Goal: Task Accomplishment & Management: Complete application form

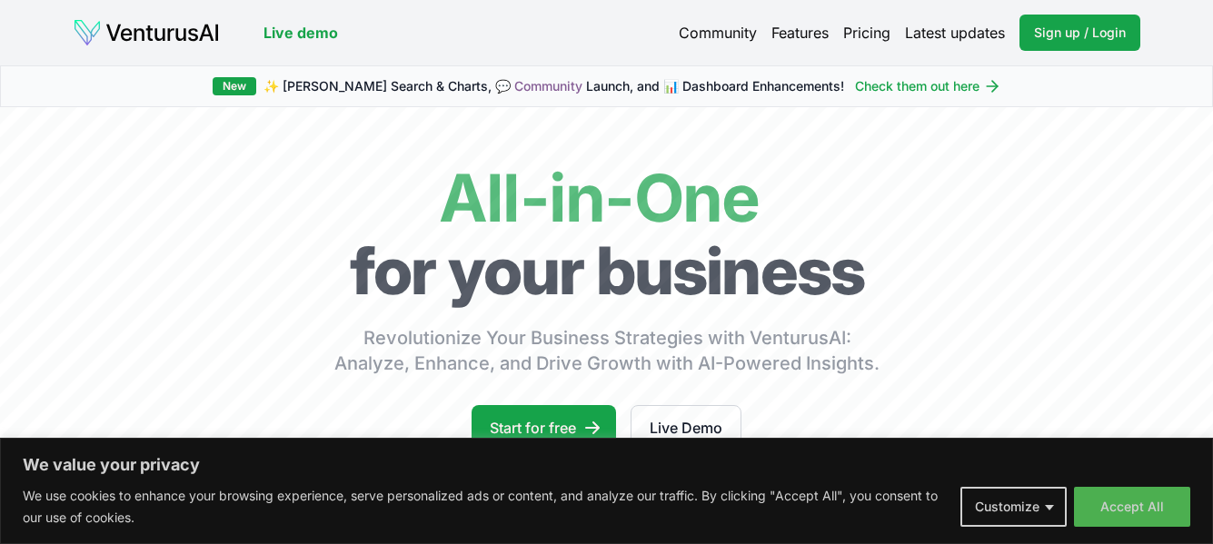
scroll to position [72, 0]
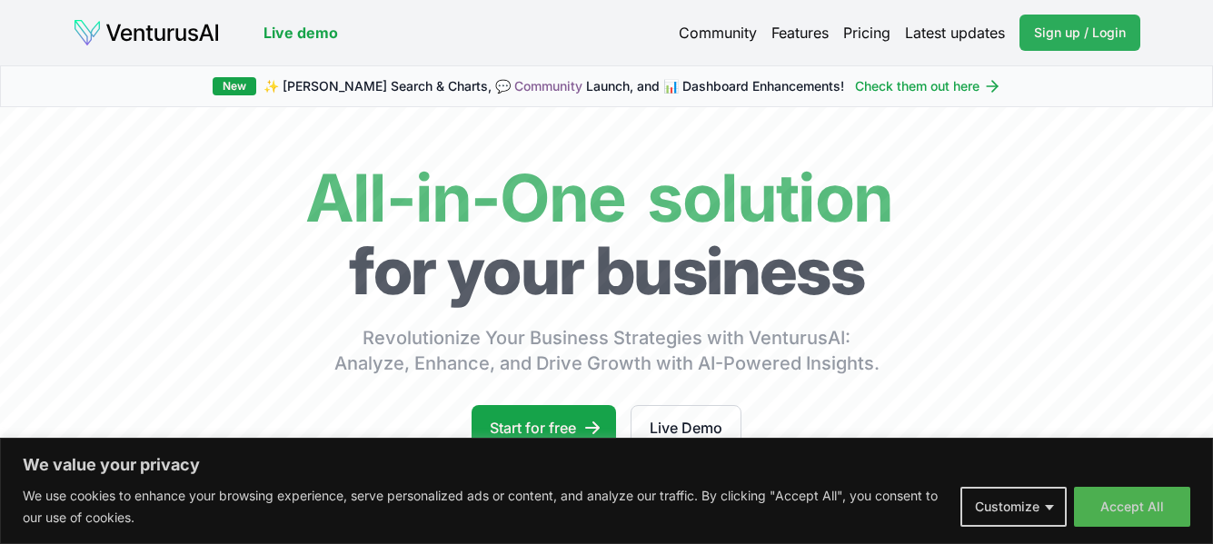
click at [1085, 35] on span "Sign up / Login" at bounding box center [1080, 33] width 92 height 18
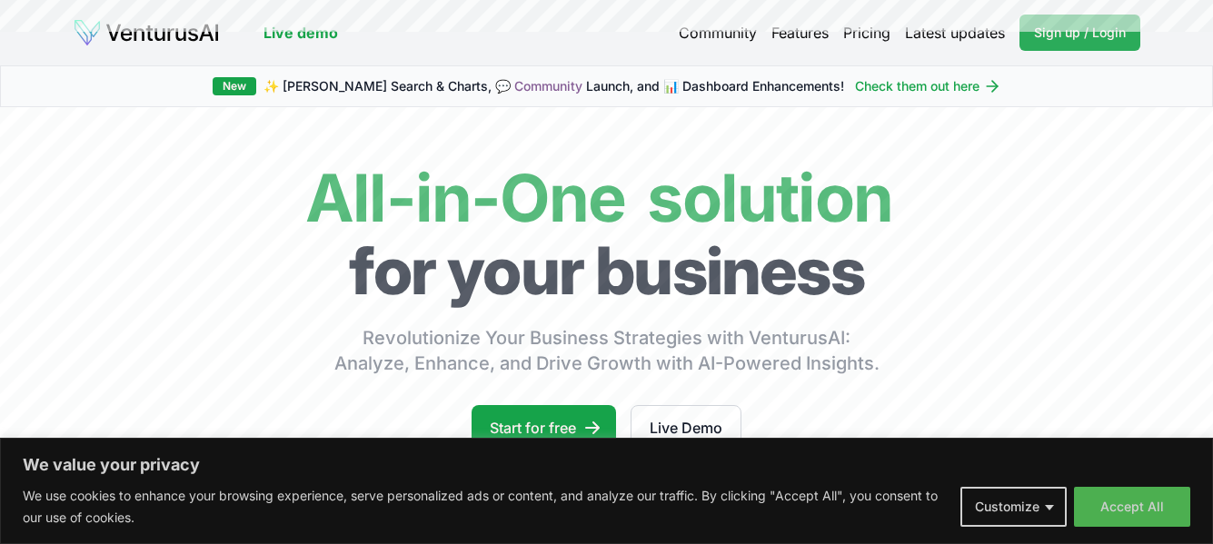
scroll to position [1366, 0]
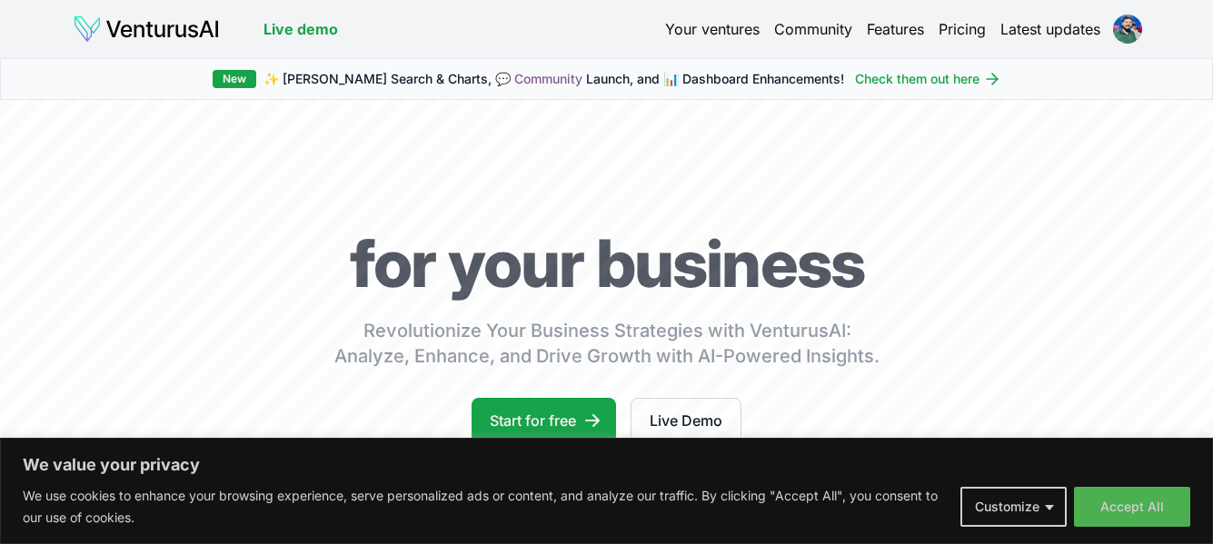
scroll to position [1366, 0]
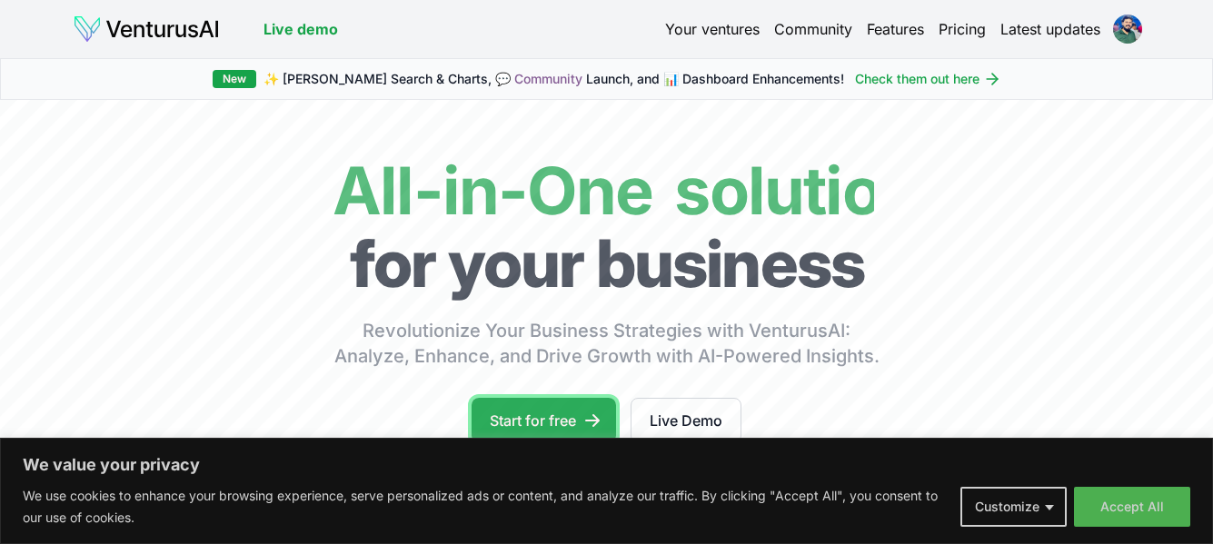
click at [558, 413] on link "Start for free" at bounding box center [543, 420] width 144 height 45
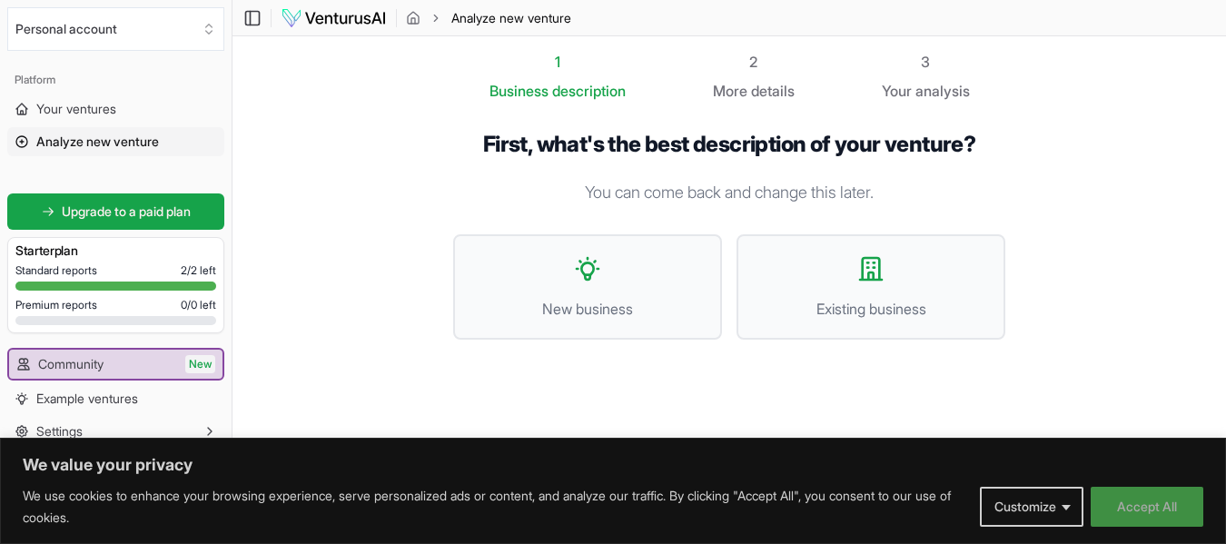
click at [1144, 497] on button "Accept All" at bounding box center [1147, 507] width 113 height 40
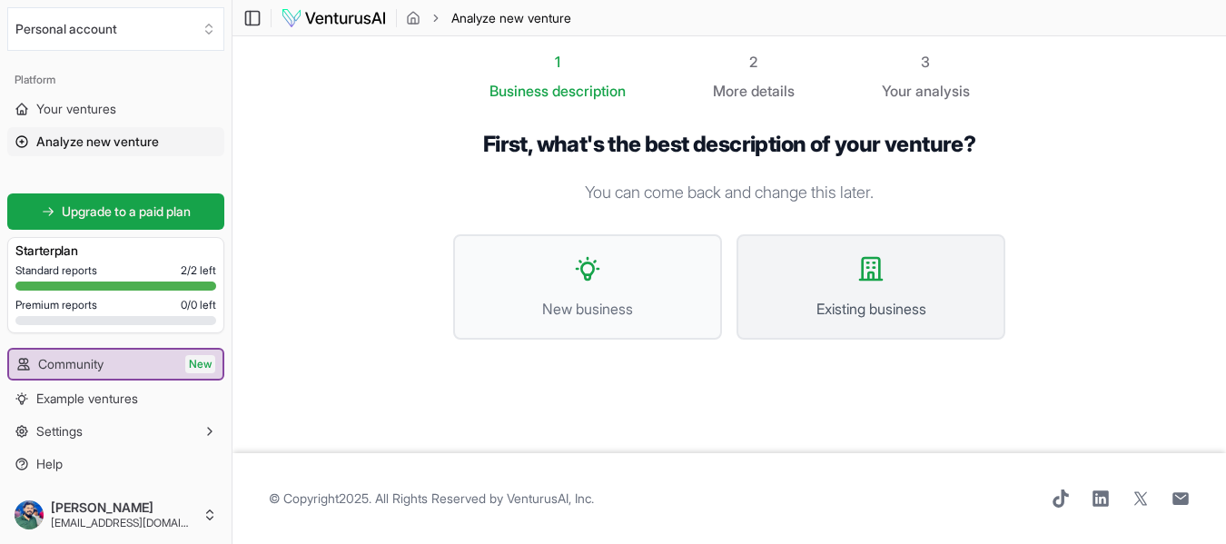
click at [873, 300] on span "Existing business" at bounding box center [871, 309] width 229 height 22
